Goal: Task Accomplishment & Management: Complete application form

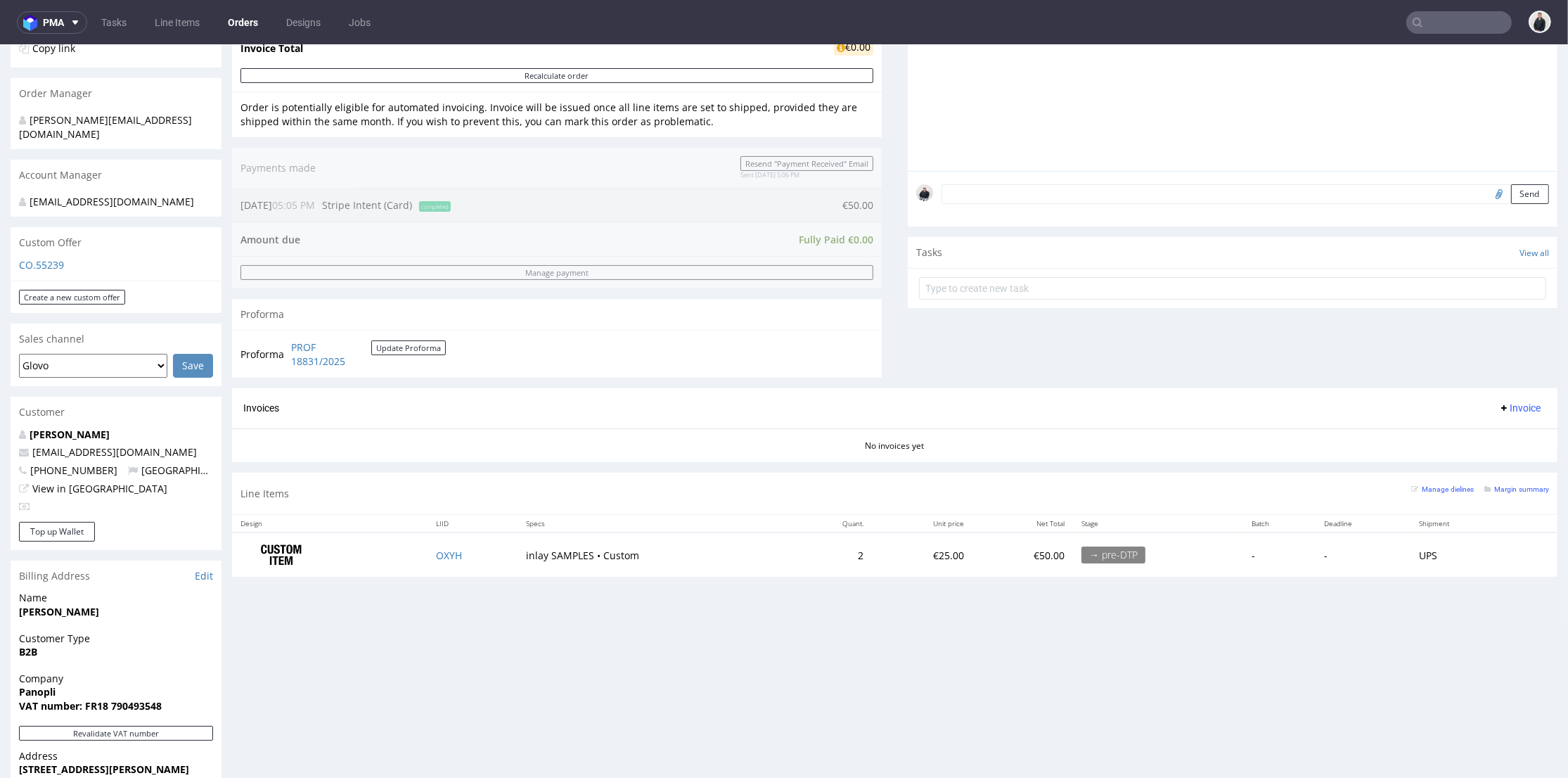
scroll to position [391, 0]
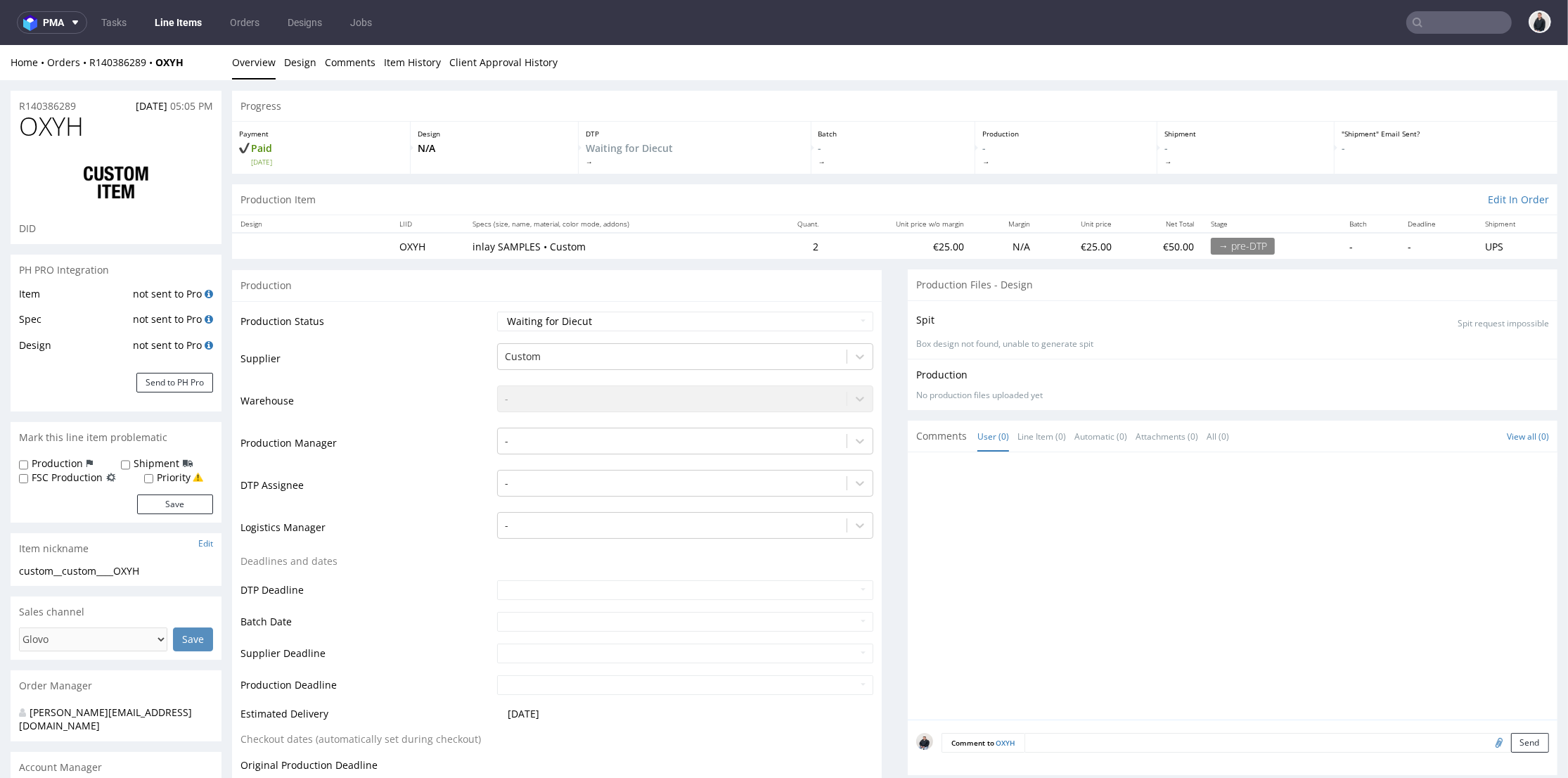
scroll to position [234, 0]
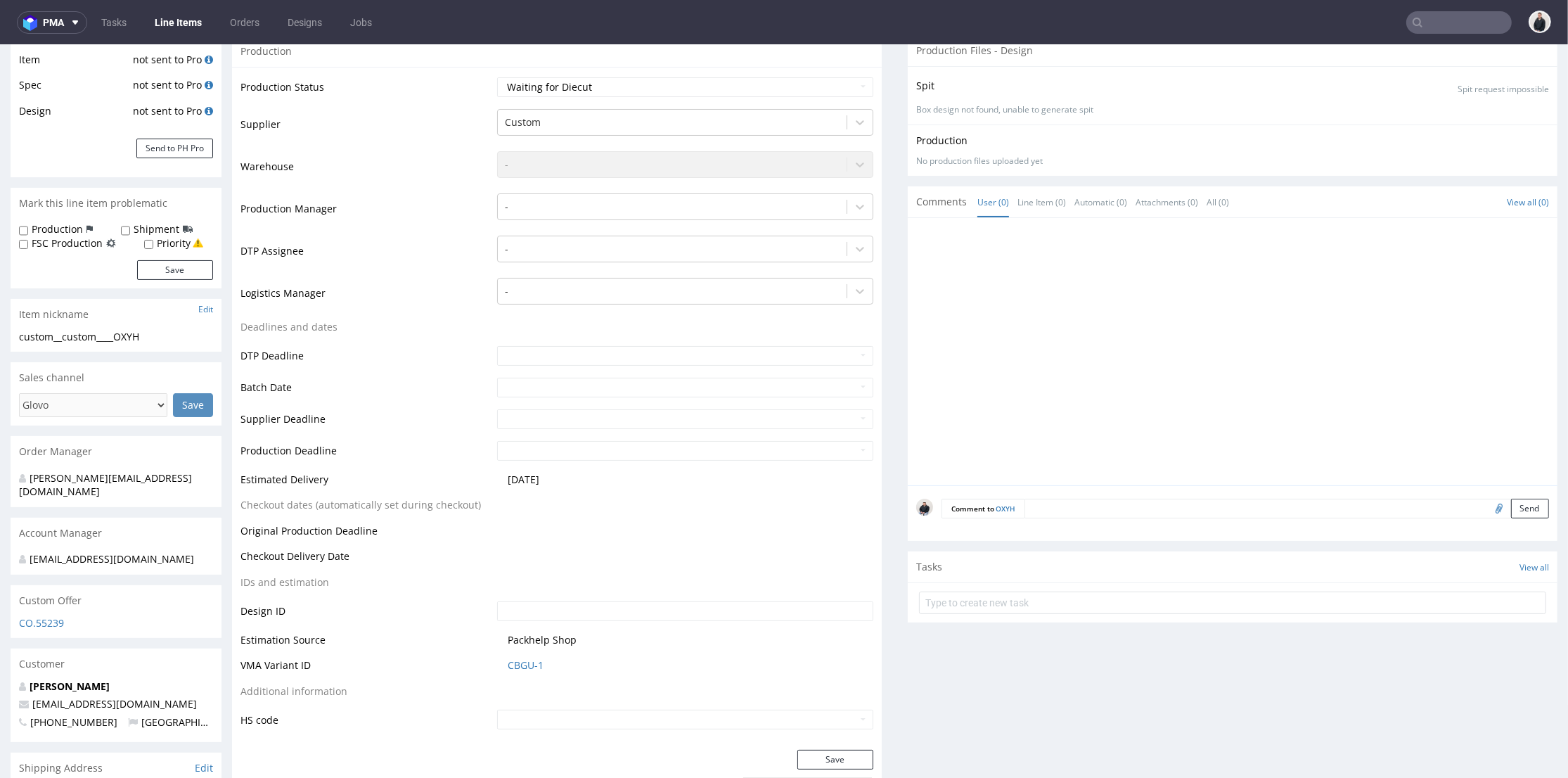
click at [1487, 507] on input "file" at bounding box center [1497, 508] width 20 height 18
type input "C:\fakepath\Capture d’écran 2025-07-17 à 16.26.31 (1).png"
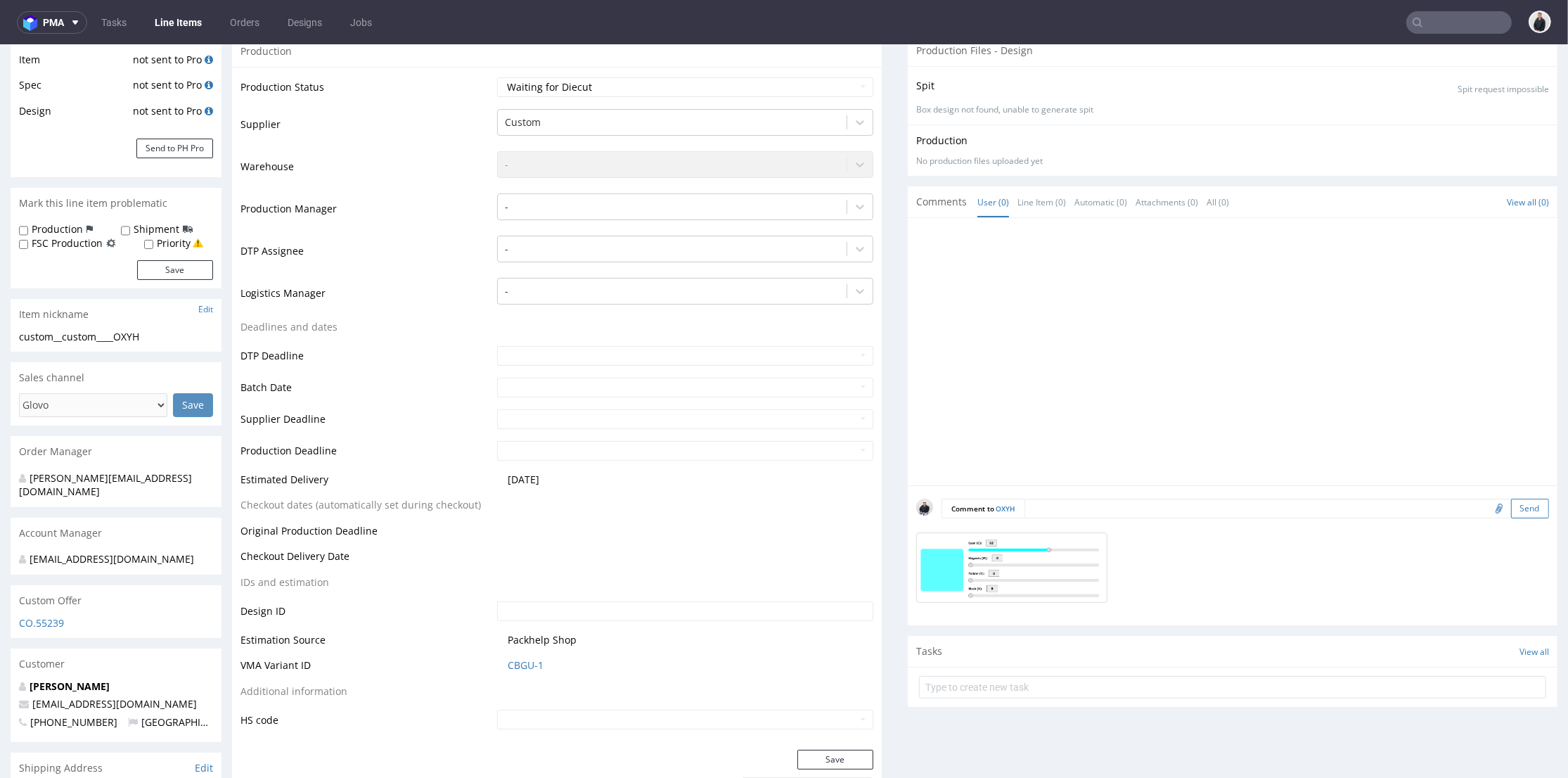
click at [1511, 510] on button "Send" at bounding box center [1530, 509] width 38 height 20
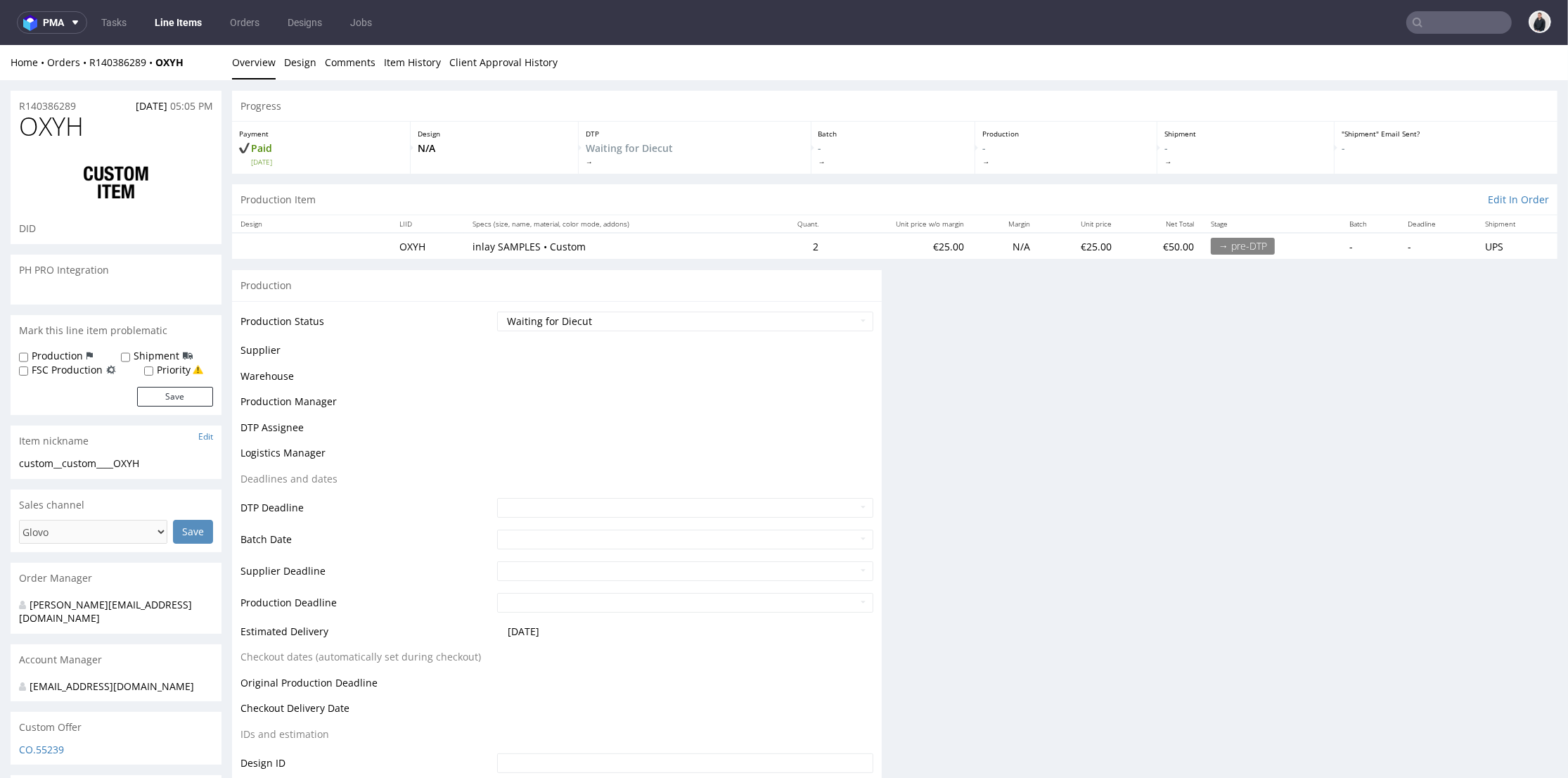
scroll to position [0, 0]
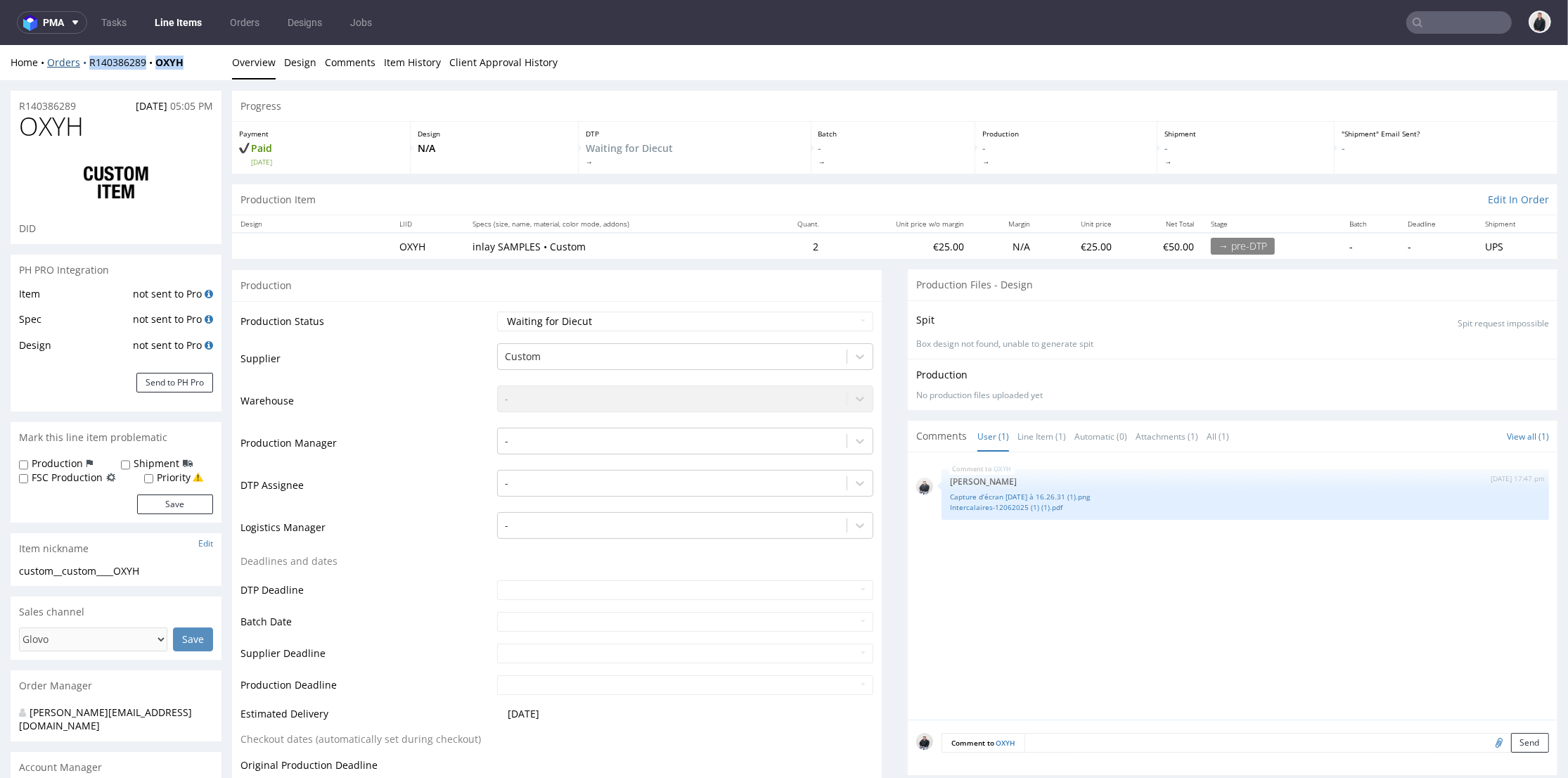
drag, startPoint x: 190, startPoint y: 66, endPoint x: 86, endPoint y: 69, distance: 104.0
click at [86, 69] on div "Home Orders R140386289 OXYH" at bounding box center [116, 62] width 211 height 14
copy div "R140386289 OXYH"
